Goal: Obtain resource: Obtain resource

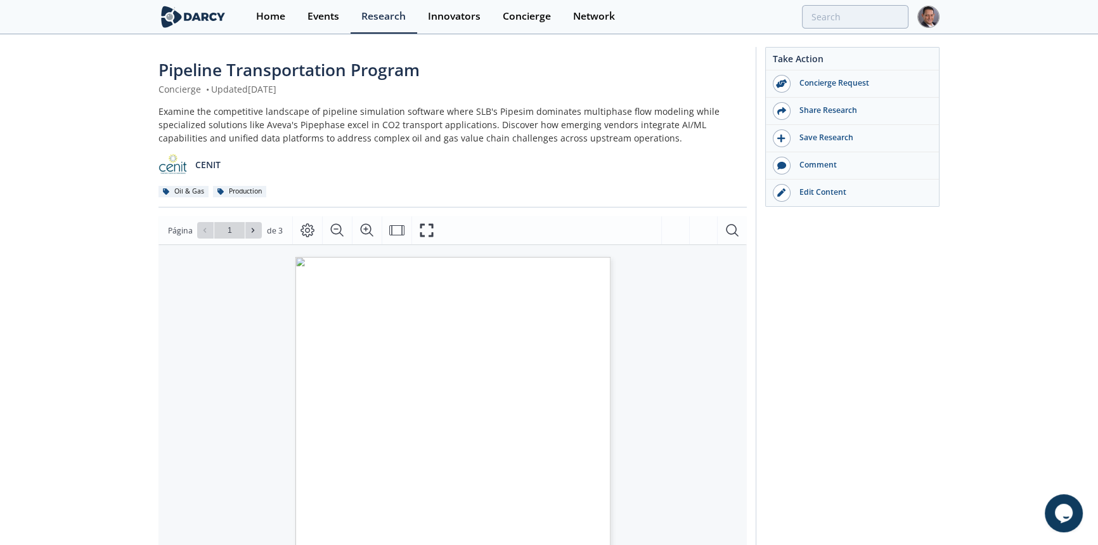
click at [826, 190] on div "Edit Content" at bounding box center [862, 191] width 142 height 11
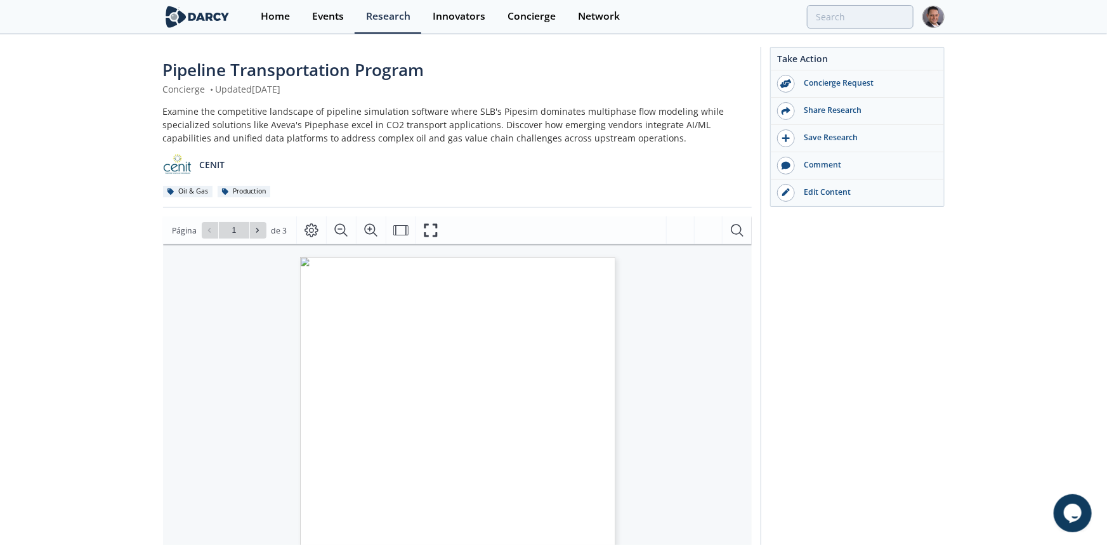
type input "2"
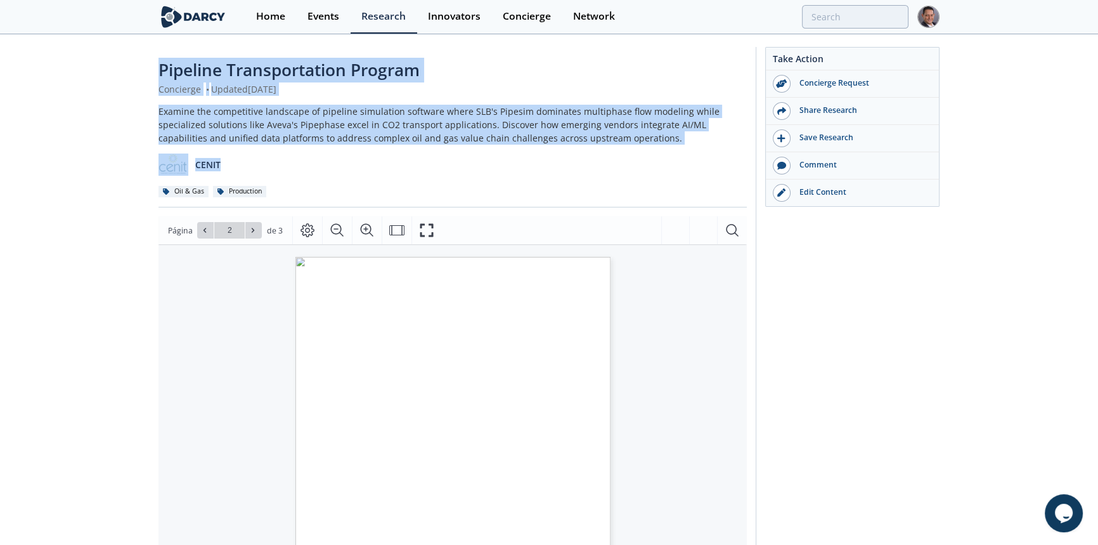
drag, startPoint x: 160, startPoint y: 65, endPoint x: 628, endPoint y: 146, distance: 474.9
click at [628, 146] on div "Pipeline Transportation Program Concierge • Updated February 15, 2024 Examine t…" at bounding box center [453, 133] width 589 height 150
copy div "Pipeline Transportation Program Concierge • Updated February 15, 2024 Examine t…"
